Goal: Check status: Check status

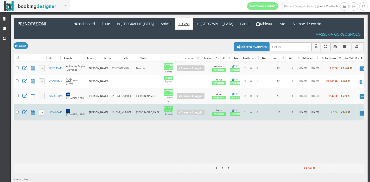
click at [310, 108] on td "26/09/2025" at bounding box center [315, 113] width 11 height 16
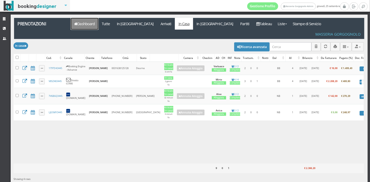
click at [89, 21] on link "Dashboard" at bounding box center [85, 24] width 28 height 12
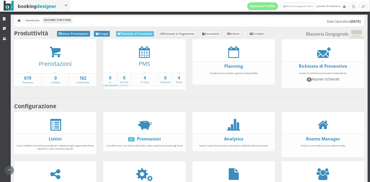
scroll to position [96, 0]
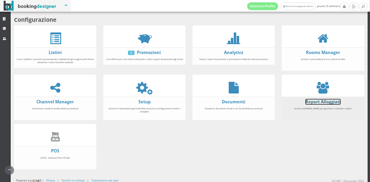
click at [315, 101] on link "Report Alloggiati" at bounding box center [322, 102] width 35 height 6
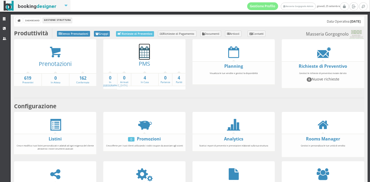
click at [144, 49] on icon at bounding box center [144, 52] width 11 height 12
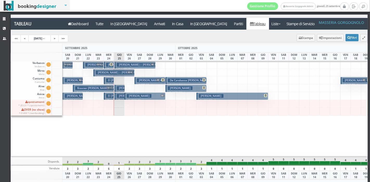
click at [135, 98] on h3 "[PERSON_NAME]" at bounding box center [139, 96] width 25 height 4
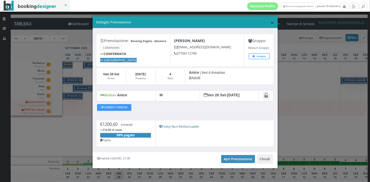
click at [270, 24] on span "×" at bounding box center [272, 22] width 4 height 9
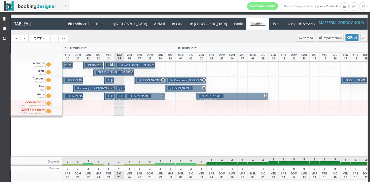
click at [142, 99] on small "4 notti" at bounding box center [144, 100] width 9 height 3
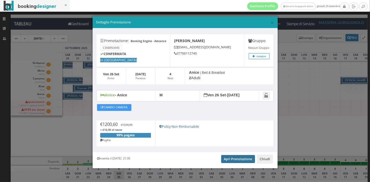
click at [235, 155] on link "Apri Prenotazione" at bounding box center [238, 159] width 34 height 8
click at [270, 24] on span "×" at bounding box center [272, 22] width 4 height 9
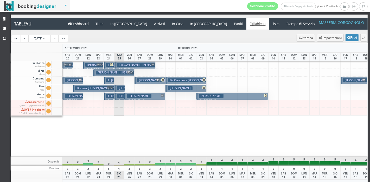
click at [146, 81] on h3 "[PERSON_NAME] Ka [PERSON_NAME]" at bounding box center [162, 81] width 50 height 4
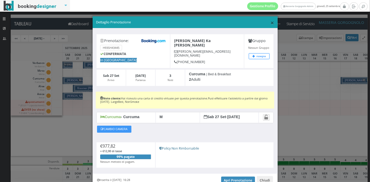
click at [270, 23] on span "×" at bounding box center [272, 22] width 4 height 9
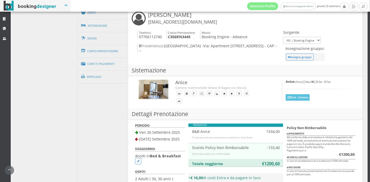
scroll to position [205, 0]
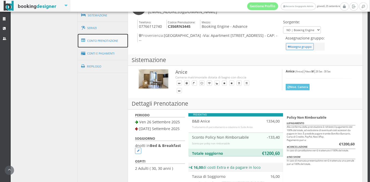
click at [100, 45] on link "Conto Prenotazione" at bounding box center [103, 41] width 50 height 14
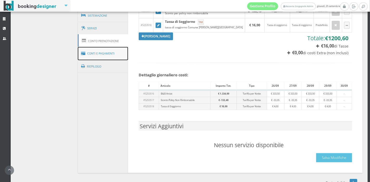
click at [104, 55] on link "Conti e Pagamenti" at bounding box center [103, 53] width 50 height 13
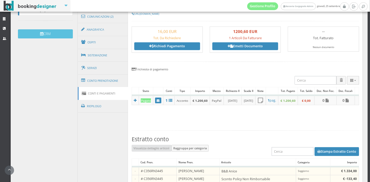
scroll to position [159, 0]
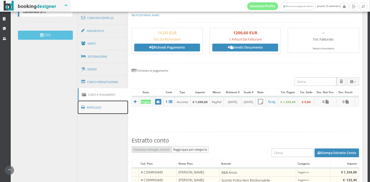
click at [98, 105] on link "Riepilogo" at bounding box center [103, 108] width 50 height 14
